Goal: Navigation & Orientation: Find specific page/section

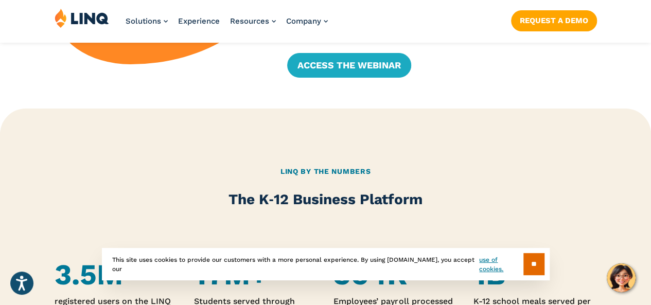
scroll to position [451, 0]
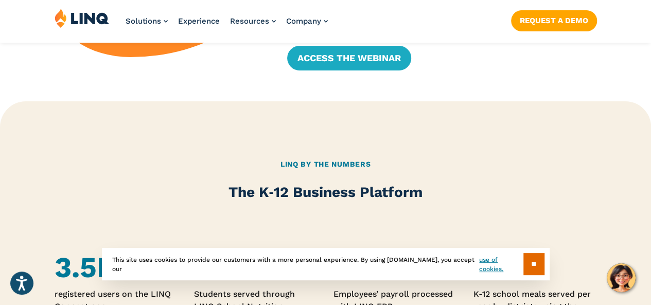
click at [410, 198] on h2 "The K‑12 Business Platform" at bounding box center [326, 192] width 543 height 21
click at [539, 262] on input "**" at bounding box center [534, 264] width 21 height 22
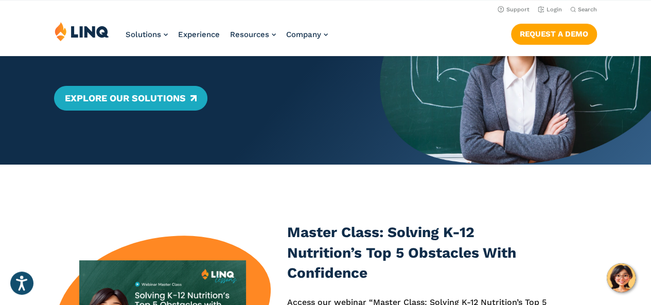
scroll to position [0, 0]
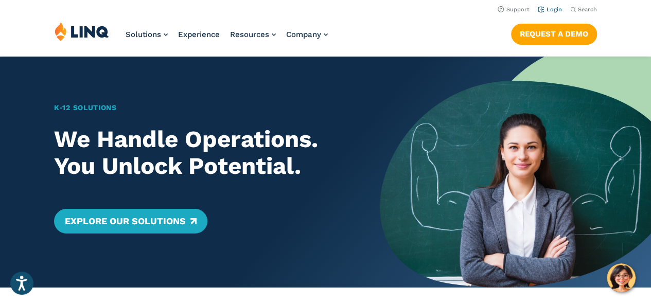
click at [549, 7] on link "Login" at bounding box center [550, 9] width 24 height 7
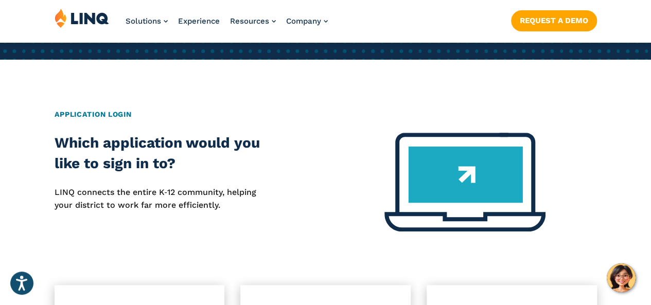
scroll to position [360, 0]
